Goal: Information Seeking & Learning: Check status

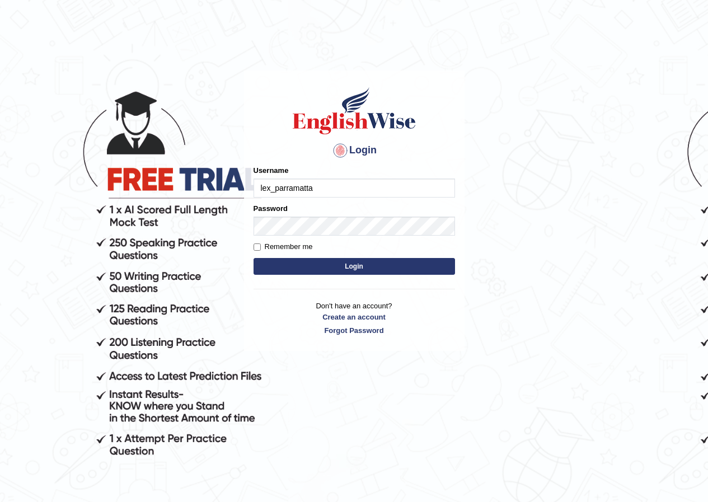
type input "lex_parramatta"
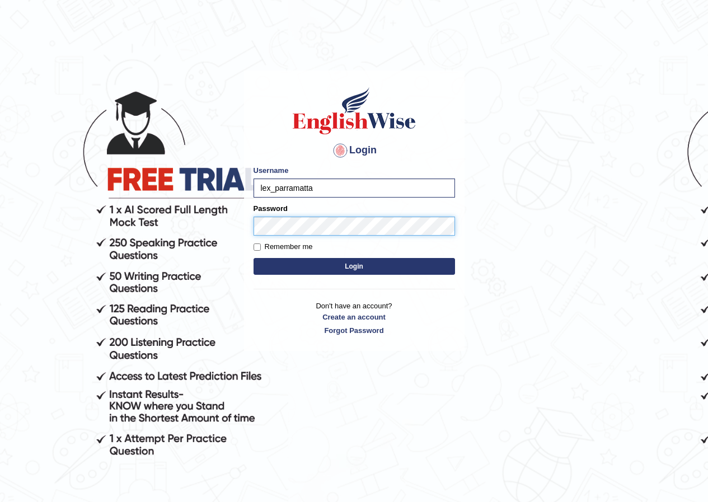
click at [253, 258] on button "Login" at bounding box center [353, 266] width 201 height 17
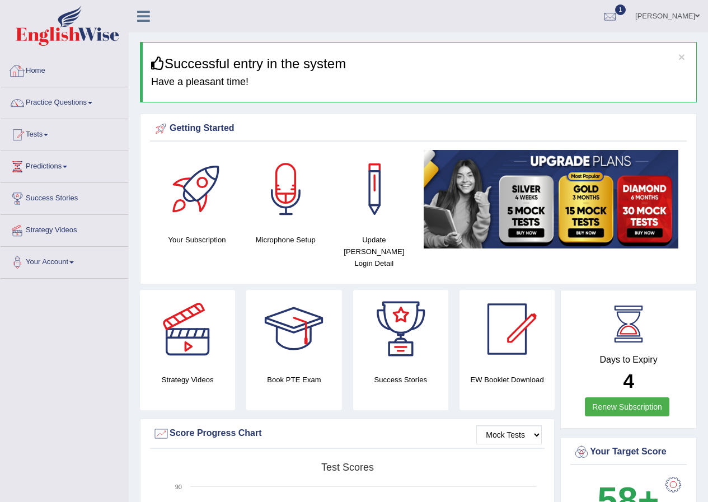
click at [91, 100] on link "Practice Questions" at bounding box center [65, 101] width 128 height 28
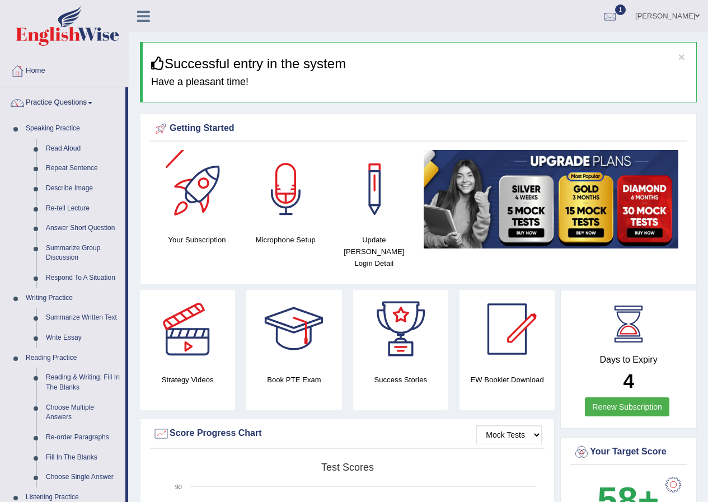
click at [253, 149] on div "Getting Started Your Subscription Microphone Setup Update Pearson Login Detail ×" at bounding box center [418, 199] width 557 height 171
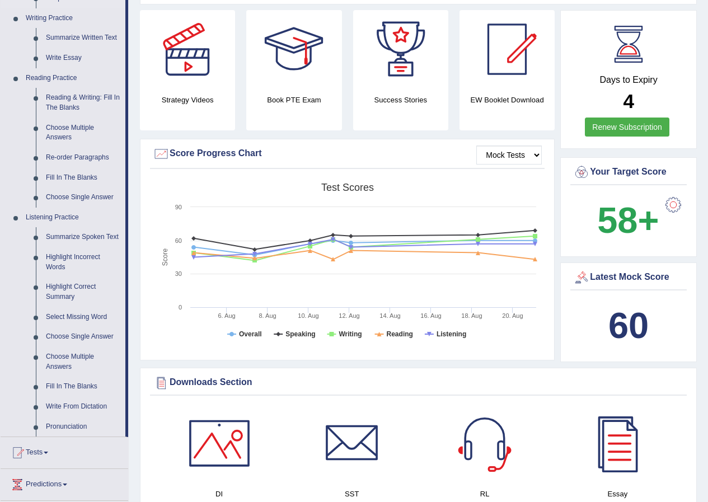
scroll to position [447, 0]
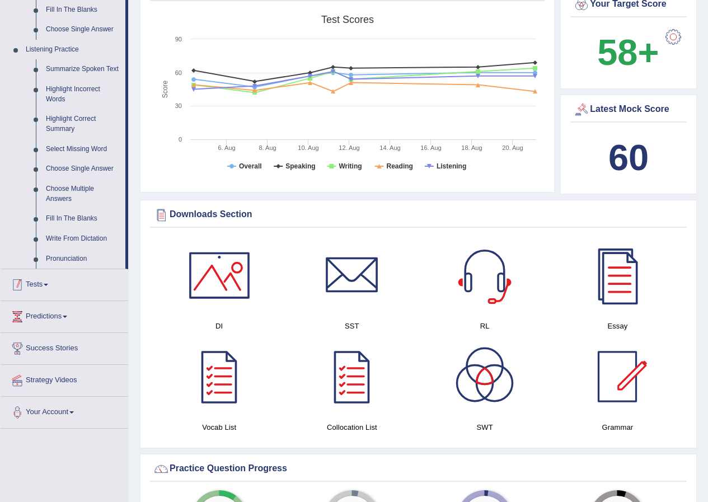
click at [48, 286] on span at bounding box center [46, 285] width 4 height 2
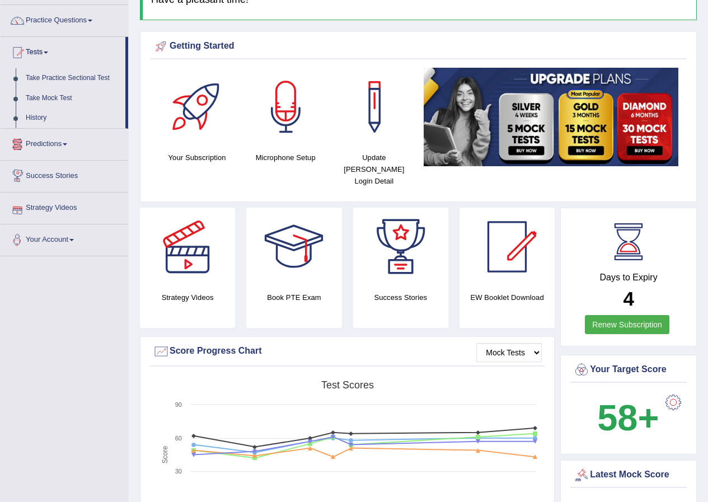
scroll to position [34, 0]
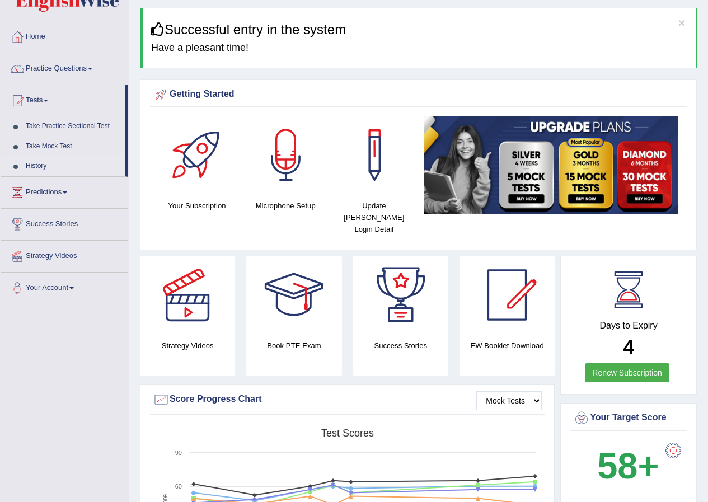
click at [42, 168] on link "History" at bounding box center [73, 166] width 105 height 20
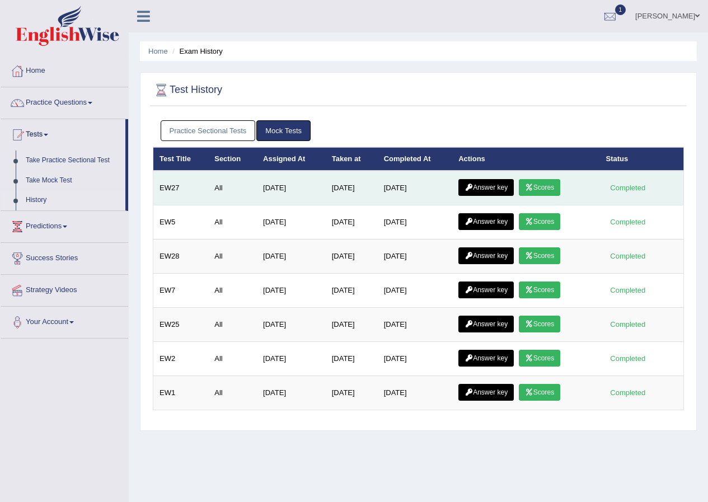
click at [546, 188] on link "Scores" at bounding box center [539, 187] width 41 height 17
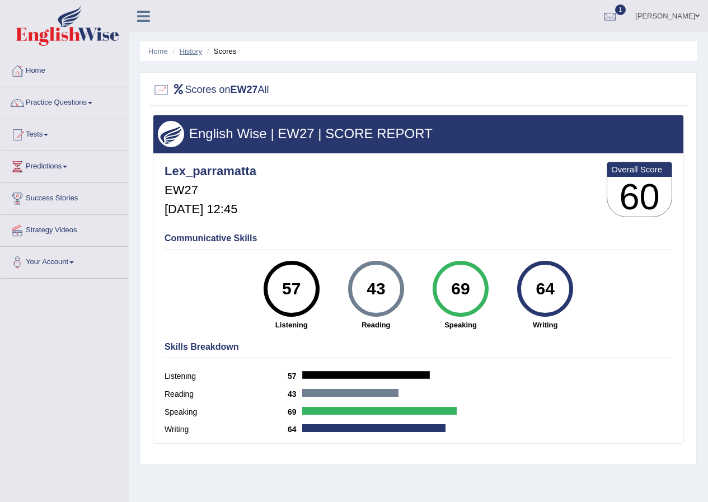
click at [194, 52] on link "History" at bounding box center [191, 51] width 22 height 8
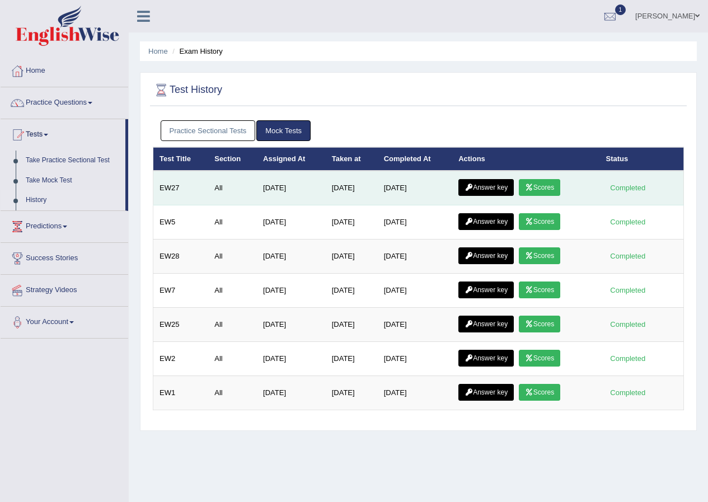
click at [510, 188] on link "Answer key" at bounding box center [485, 187] width 55 height 17
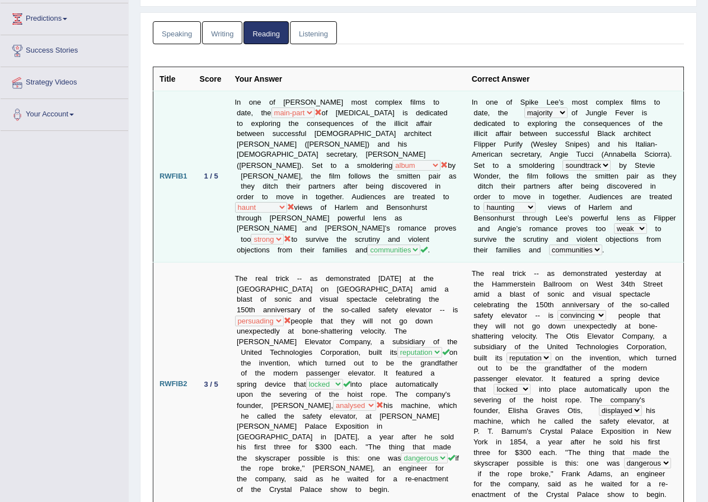
scroll to position [168, 0]
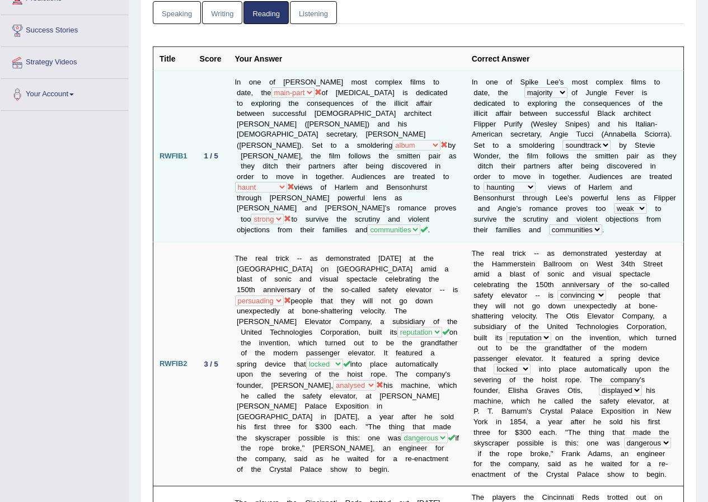
click at [382, 95] on td "In one of Spike Lee’s most complex films to date, the majority most main-part e…" at bounding box center [347, 155] width 237 height 171
click at [324, 93] on td "In one of Spike Lee’s most complex films to date, the majority most main-part e…" at bounding box center [347, 155] width 237 height 171
click at [375, 145] on td "In one of Spike Lee’s most complex films to date, the majority most main-part e…" at bounding box center [347, 155] width 237 height 171
click at [399, 110] on td "In one of Spike Lee’s most complex films to date, the majority most main-part e…" at bounding box center [347, 155] width 237 height 171
click at [367, 123] on td "In one of Spike Lee’s most complex films to date, the majority most main-part e…" at bounding box center [347, 155] width 237 height 171
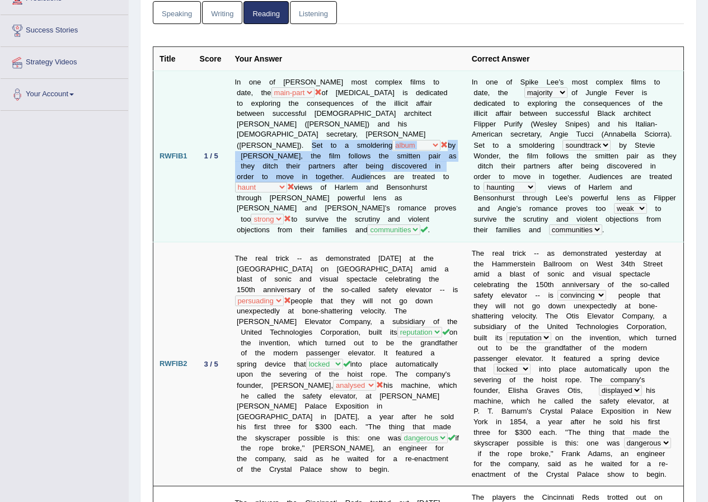
drag, startPoint x: 361, startPoint y: 133, endPoint x: 436, endPoint y: 163, distance: 81.0
click at [436, 163] on td "In one of Spike Lee’s most complex films to date, the majority most main-part e…" at bounding box center [347, 155] width 237 height 171
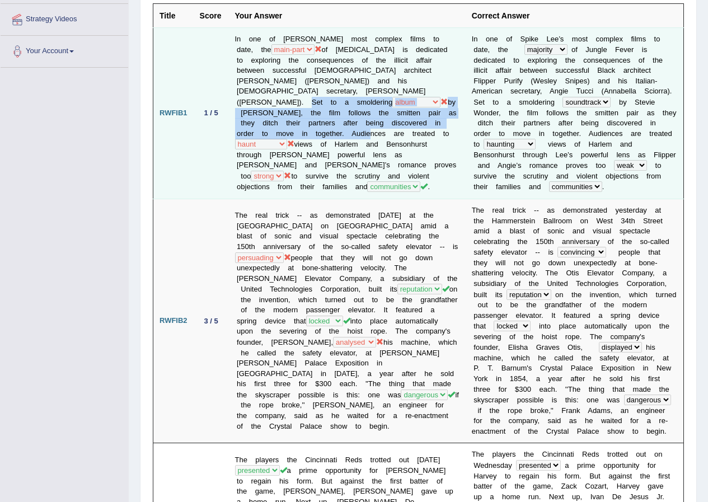
scroll to position [224, 0]
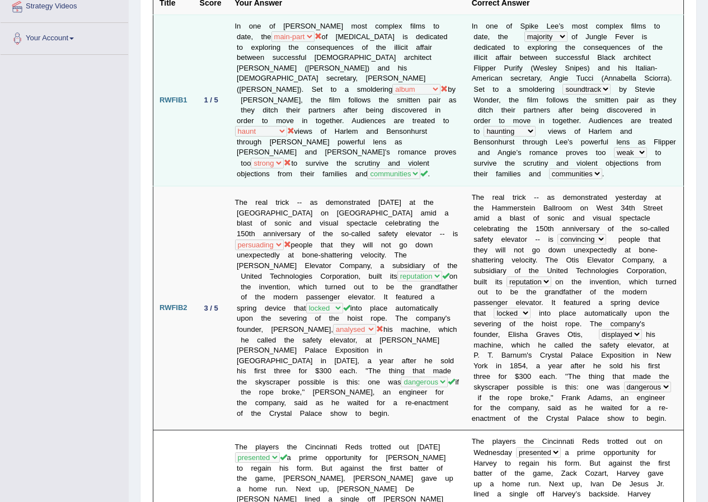
click at [398, 139] on td "In one of Spike Lee’s most complex films to date, the majority most main-part e…" at bounding box center [347, 100] width 237 height 171
click at [374, 115] on td "In one of Spike Lee’s most complex films to date, the majority most main-part e…" at bounding box center [347, 100] width 237 height 171
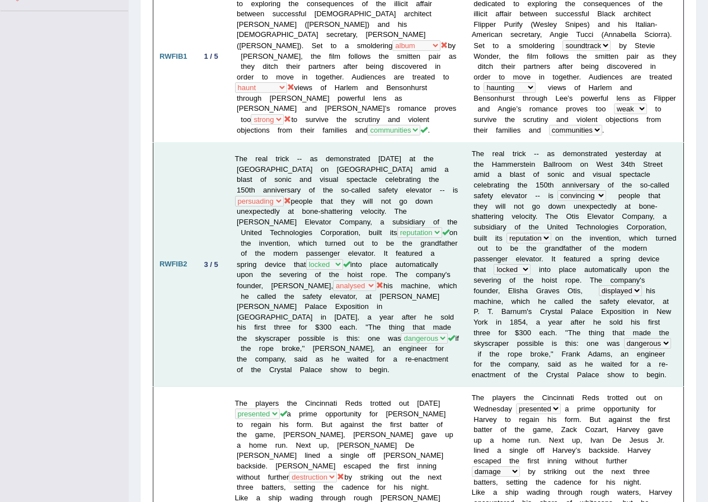
scroll to position [336, 0]
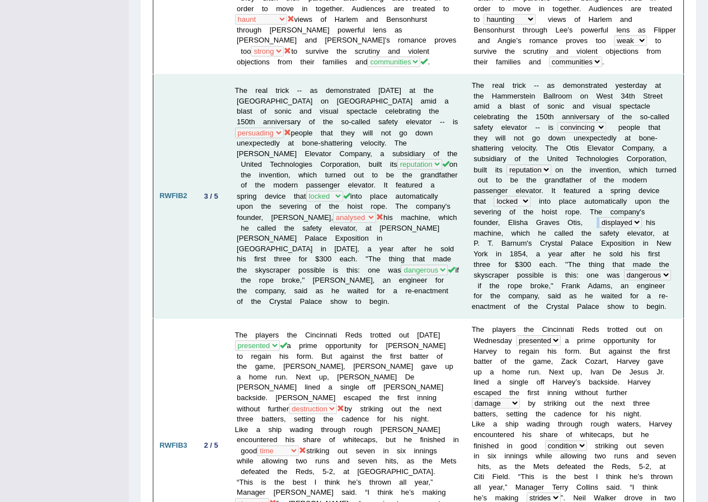
click at [672, 208] on td "T h e r e a l t r i c k - - a s d e m o n s t r a t e d y e s t e r d a y a t t…" at bounding box center [574, 196] width 218 height 244
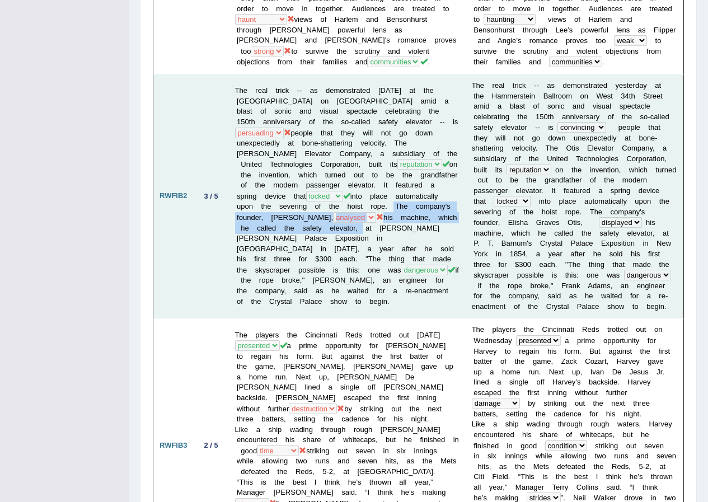
drag, startPoint x: 294, startPoint y: 219, endPoint x: 251, endPoint y: 200, distance: 47.3
click at [251, 200] on td "The real trick -- as demonstrated yesterday at the Hammerstein Ballroom on West…" at bounding box center [347, 196] width 237 height 244
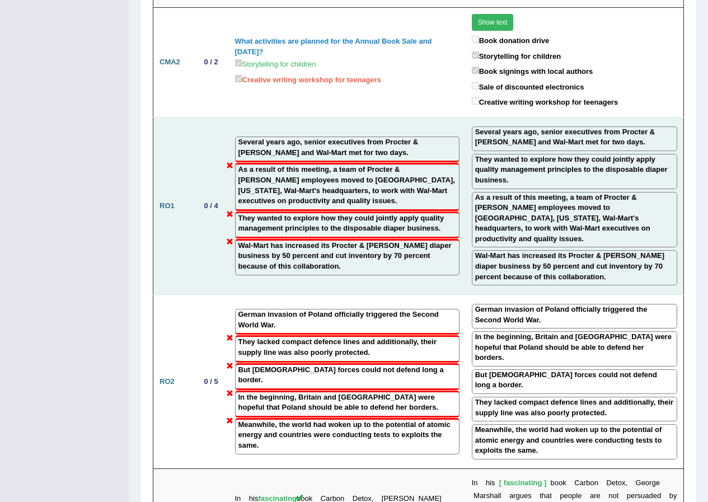
scroll to position [1958, 0]
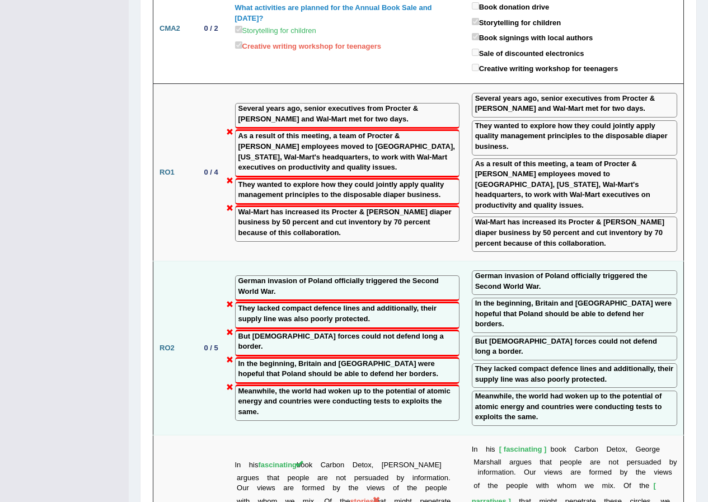
drag, startPoint x: 230, startPoint y: 272, endPoint x: 592, endPoint y: 216, distance: 365.7
click at [592, 271] on label "German invasion of Poland officially triggered the Second World War." at bounding box center [574, 281] width 199 height 21
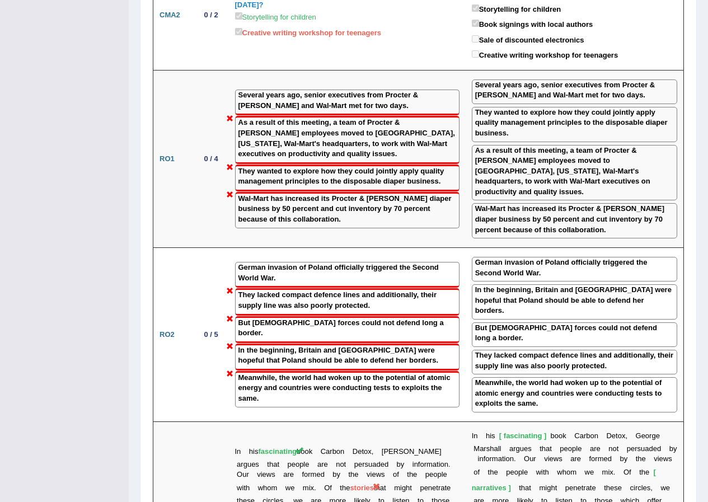
scroll to position [2070, 0]
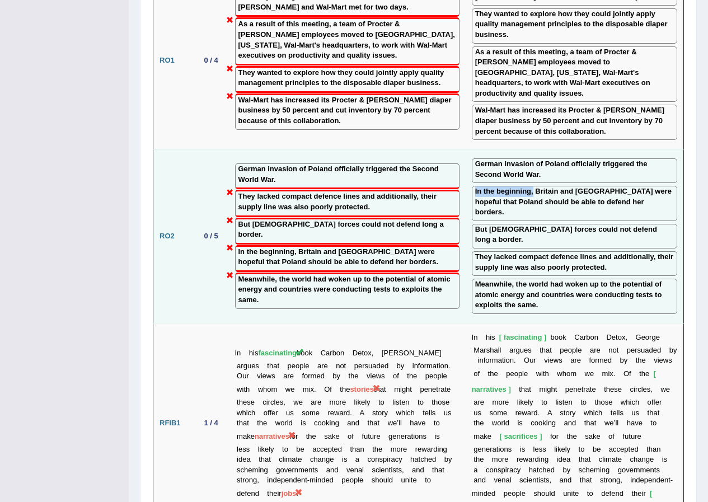
drag, startPoint x: 529, startPoint y: 113, endPoint x: 524, endPoint y: 117, distance: 6.7
click at [524, 186] on div "In the beginning, Britain and France were hopeful that Poland should be able to…" at bounding box center [574, 203] width 205 height 35
click at [524, 186] on label "In the beginning, Britain and France were hopeful that Poland should be able to…" at bounding box center [574, 201] width 199 height 31
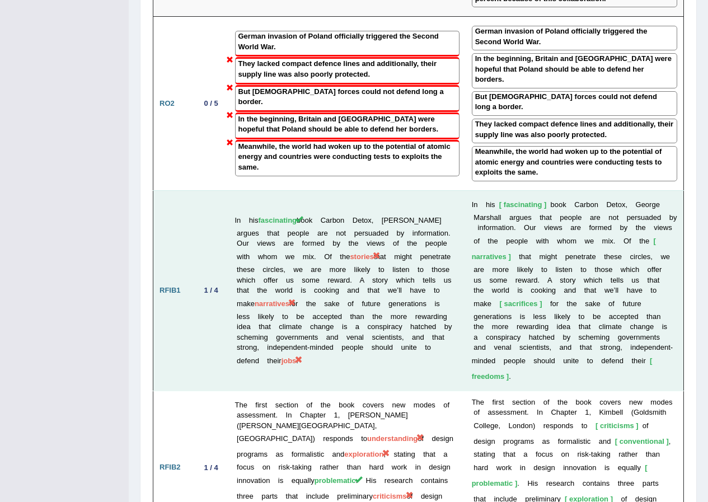
scroll to position [2237, 0]
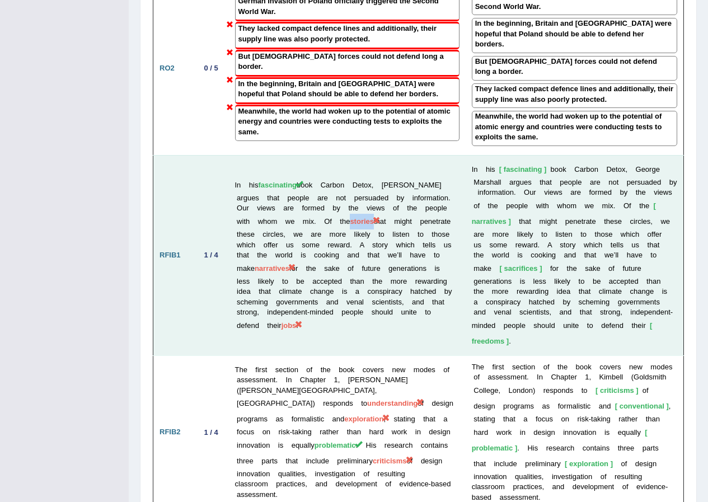
drag, startPoint x: 404, startPoint y: 117, endPoint x: 425, endPoint y: 120, distance: 20.8
click at [374, 217] on span "stories" at bounding box center [362, 221] width 24 height 8
drag, startPoint x: 628, startPoint y: 117, endPoint x: 680, endPoint y: 109, distance: 53.3
click at [680, 155] on td "I n h i s fascinating b o o k C a r b o n D e t o x , G e o r g e M a r s h a l…" at bounding box center [574, 255] width 218 height 200
drag, startPoint x: 413, startPoint y: 223, endPoint x: 441, endPoint y: 223, distance: 28.5
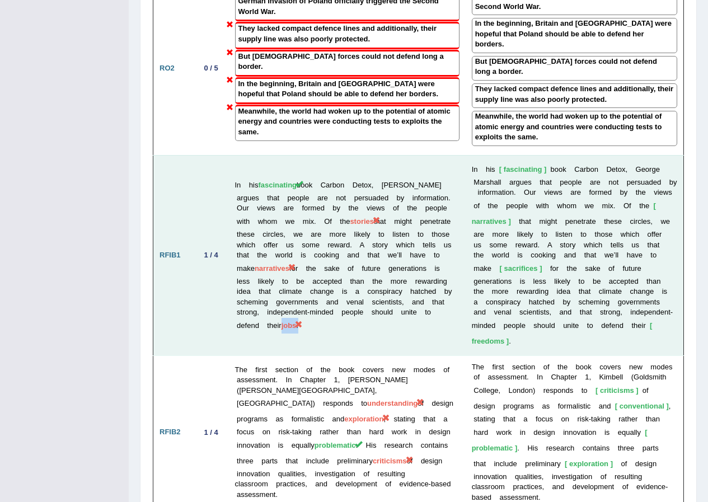
click at [441, 223] on td "In his fascinating book Carbon Detox, George Marshall argues that people are no…" at bounding box center [347, 255] width 237 height 200
drag, startPoint x: 485, startPoint y: 223, endPoint x: 534, endPoint y: 223, distance: 48.7
click at [534, 223] on td "I n h i s fascinating b o o k C a r b o n D e t o x , G e o r g e M a r s h a l…" at bounding box center [574, 255] width 218 height 200
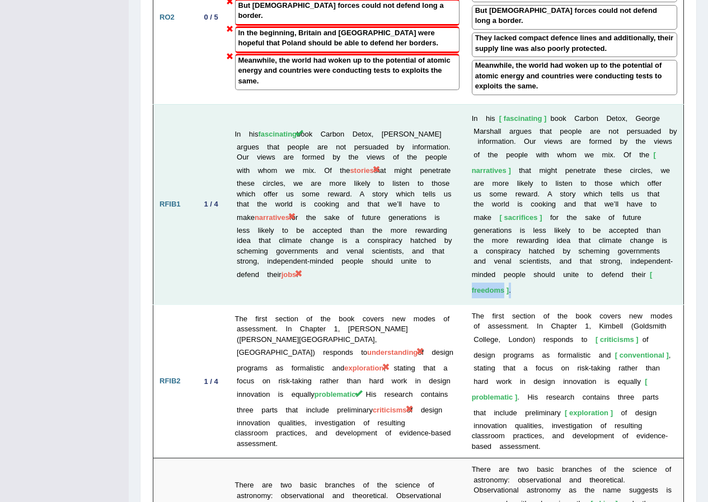
scroll to position [2349, 0]
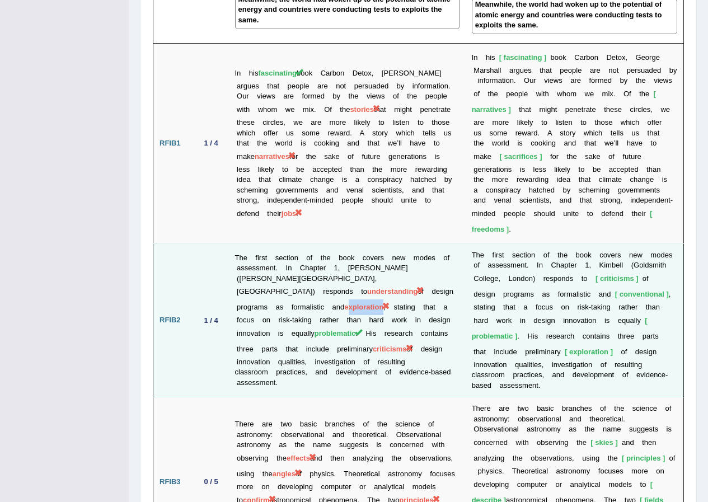
drag, startPoint x: 394, startPoint y: 184, endPoint x: 355, endPoint y: 181, distance: 39.9
click at [355, 303] on span "exploration" at bounding box center [363, 307] width 39 height 8
click at [328, 243] on td "The first section of the book covers new modes of assessment. In Chapter 1, Kim…" at bounding box center [347, 319] width 237 height 153
drag, startPoint x: 296, startPoint y: 184, endPoint x: 340, endPoint y: 191, distance: 44.2
click at [340, 243] on td "The first section of the book covers new modes of assessment. In Chapter 1, Kim…" at bounding box center [347, 319] width 237 height 153
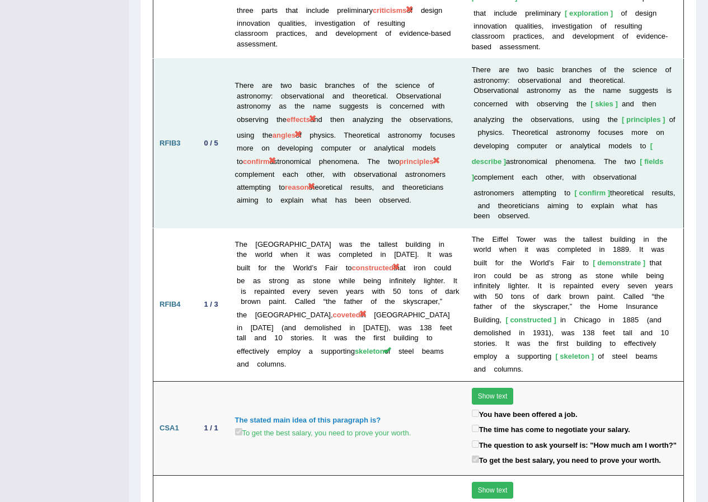
scroll to position [2632, 0]
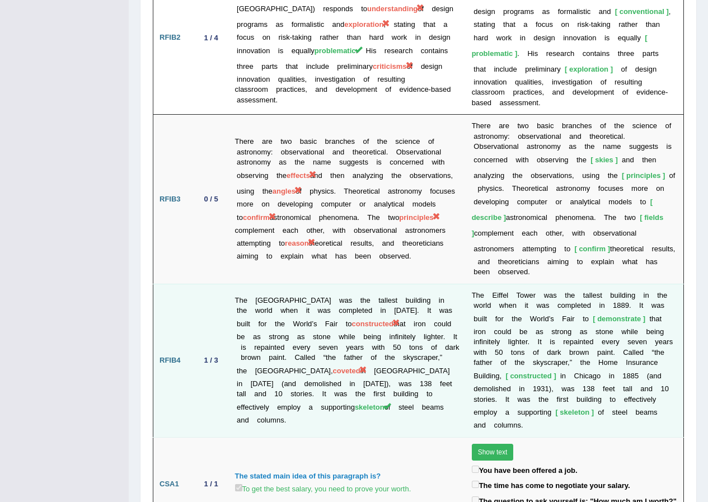
click at [385, 319] on span "constructed" at bounding box center [372, 323] width 41 height 8
drag, startPoint x: 329, startPoint y: 188, endPoint x: 392, endPoint y: 186, distance: 63.2
click at [393, 284] on td "The Eiffel Tower was the tallest building in the world when it was completed in…" at bounding box center [347, 360] width 237 height 153
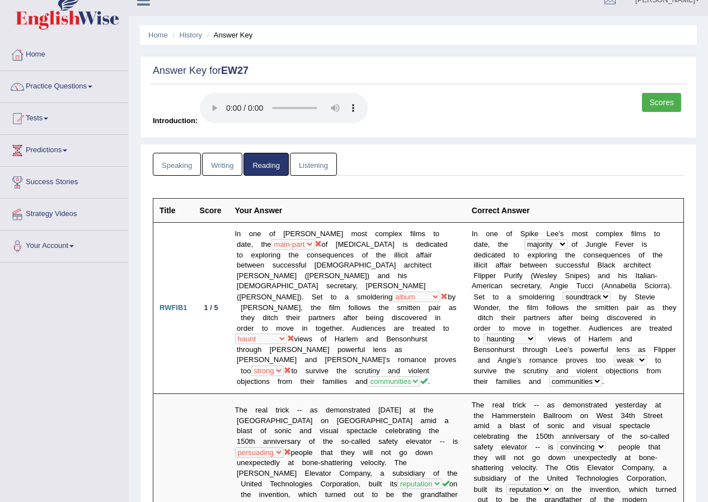
scroll to position [0, 0]
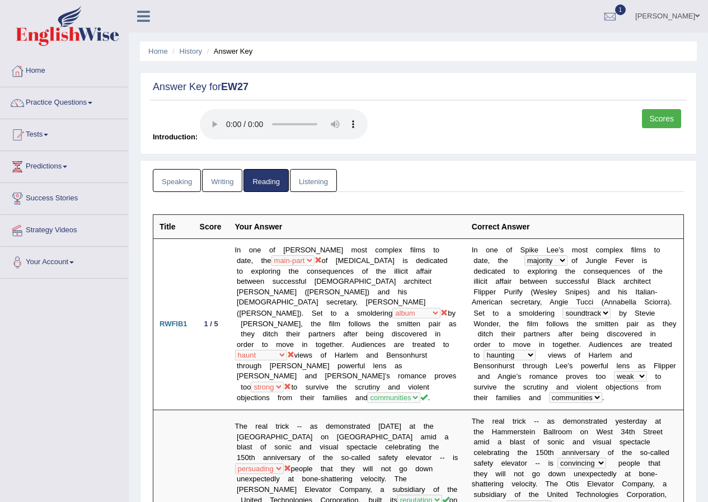
click at [688, 15] on link "Lex Cajayon" at bounding box center [666, 14] width 81 height 29
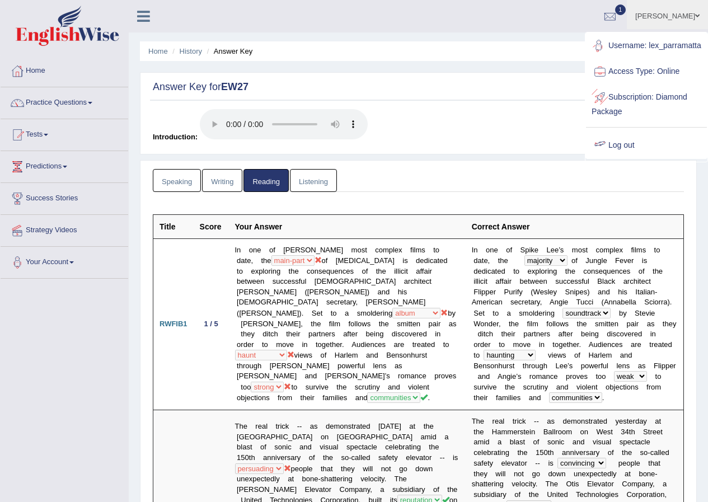
click at [621, 154] on link "Log out" at bounding box center [646, 146] width 121 height 26
